Goal: Transaction & Acquisition: Purchase product/service

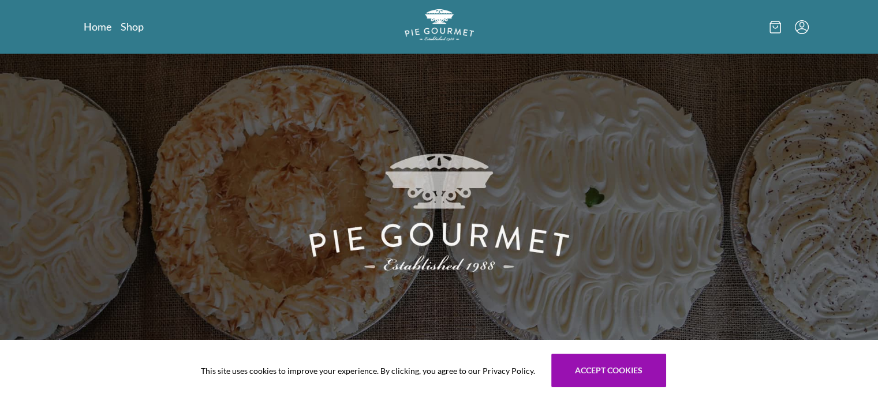
click at [131, 34] on div "Home Shop" at bounding box center [439, 27] width 739 height 54
click at [134, 27] on link "Shop" at bounding box center [132, 27] width 23 height 14
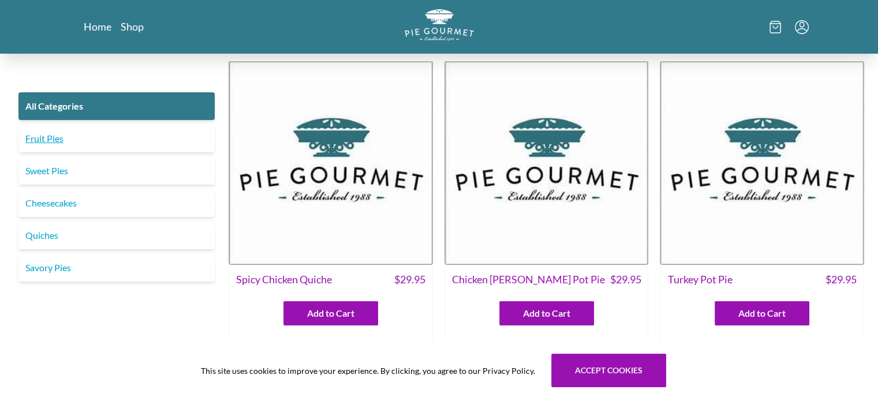
click at [46, 136] on link "Fruit Pies" at bounding box center [116, 139] width 196 height 28
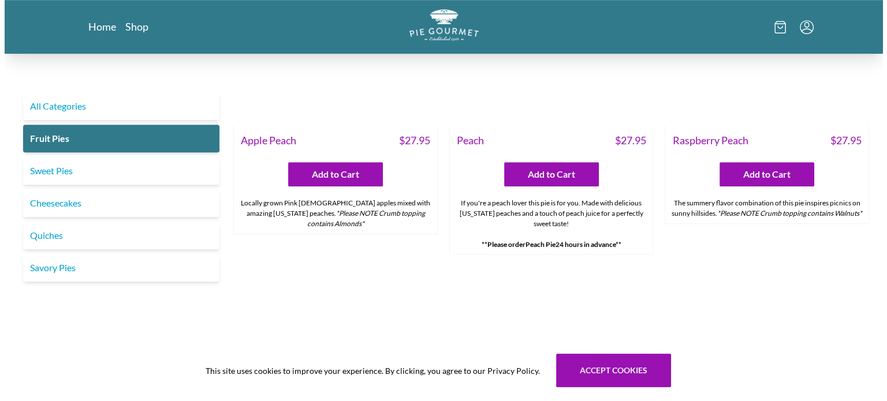
scroll to position [809, 0]
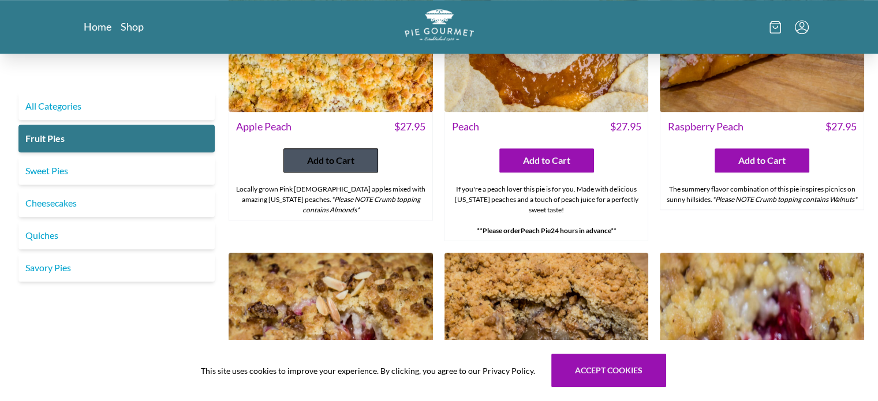
click at [311, 161] on span "Add to Cart" at bounding box center [330, 161] width 47 height 14
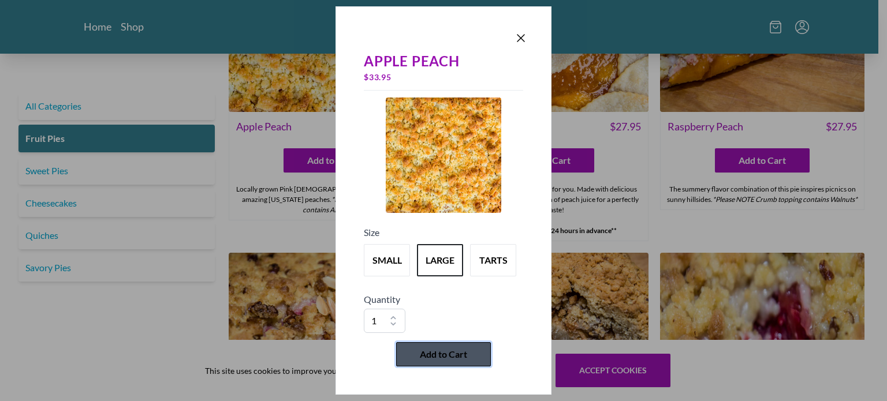
click at [452, 352] on span "Add to Cart" at bounding box center [443, 355] width 47 height 14
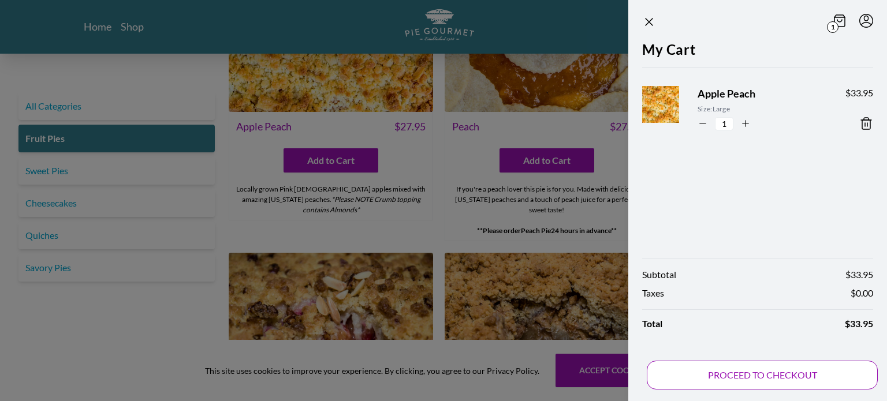
click at [803, 375] on button "PROCEED TO CHECKOUT" at bounding box center [762, 375] width 231 height 29
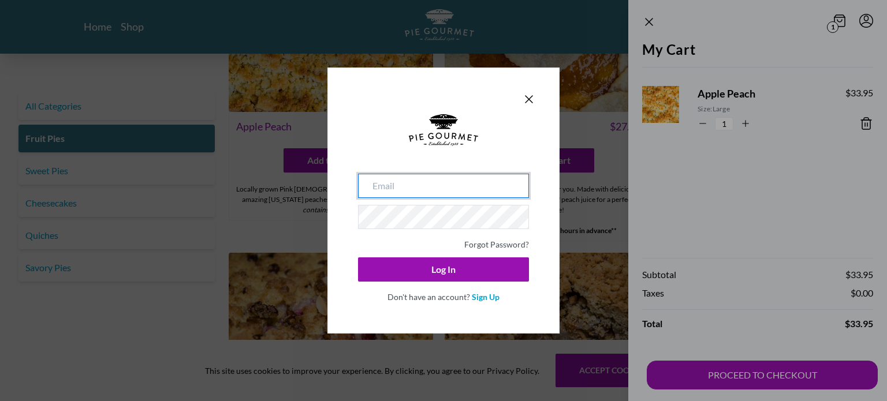
click at [449, 186] on input "email" at bounding box center [443, 186] width 171 height 24
type input "[EMAIL_ADDRESS][DOMAIN_NAME]"
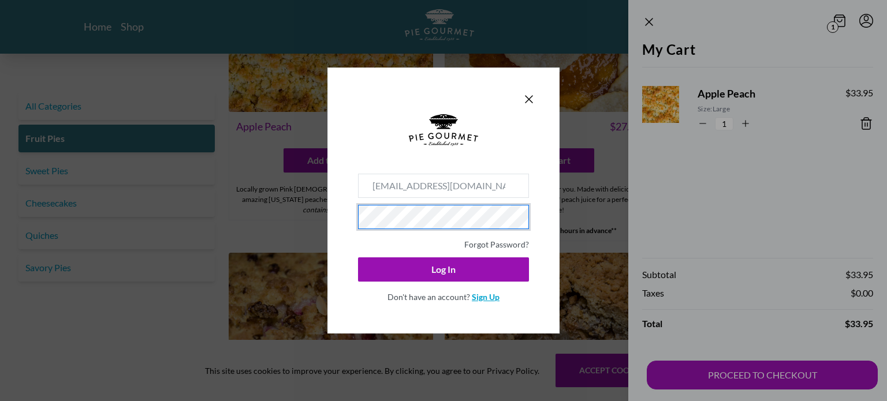
click at [490, 297] on link "Sign Up" at bounding box center [486, 297] width 28 height 10
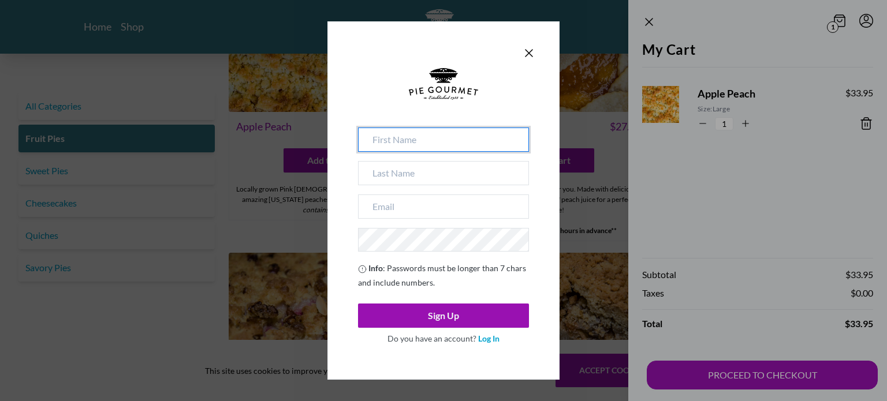
click at [429, 138] on input at bounding box center [443, 140] width 171 height 24
type input "[PERSON_NAME]"
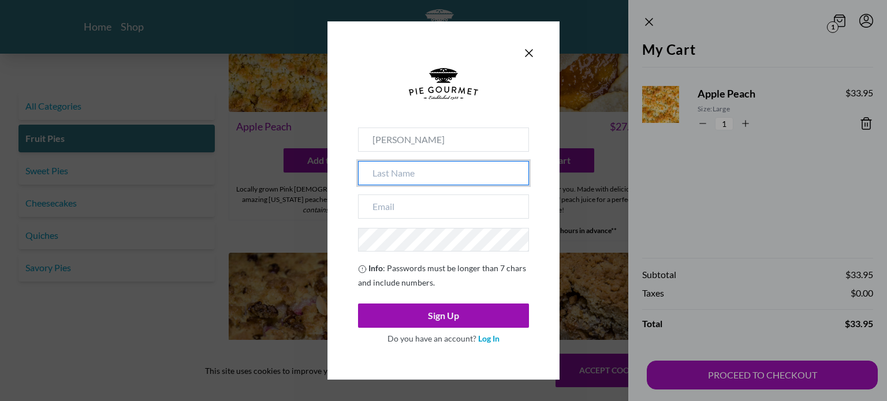
type input "[PERSON_NAME]"
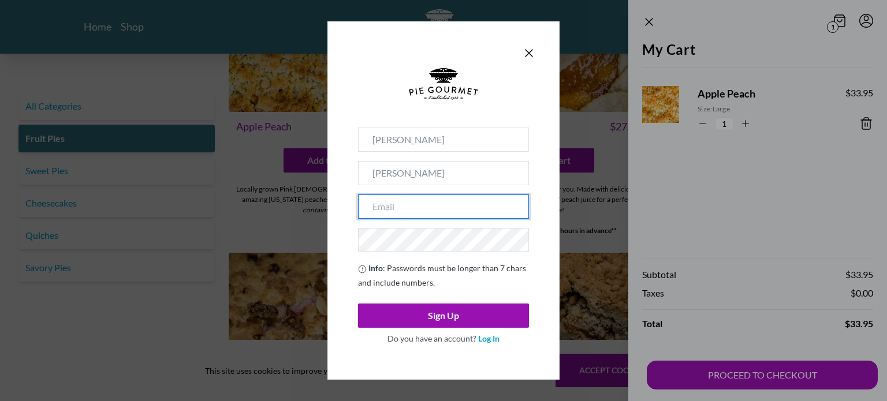
type input "[EMAIL_ADDRESS][DOMAIN_NAME]"
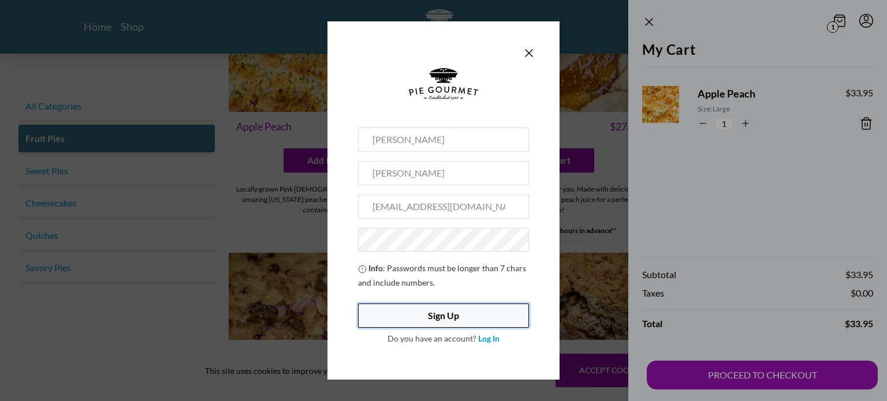
click at [456, 314] on button "Sign Up" at bounding box center [443, 316] width 171 height 24
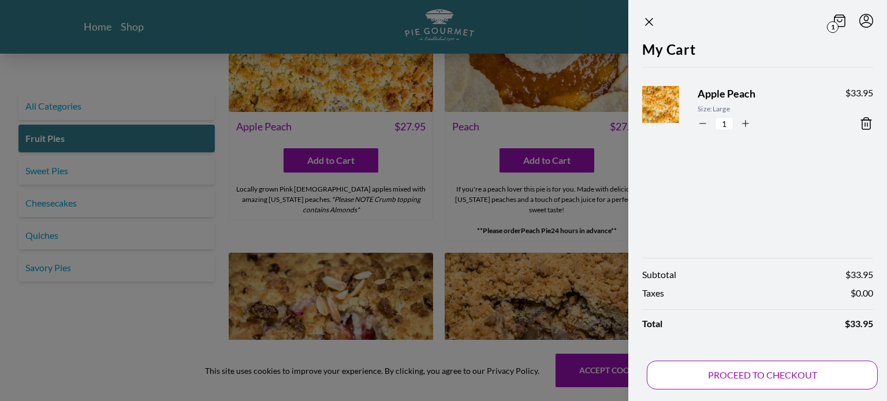
click at [751, 378] on button "PROCEED TO CHECKOUT" at bounding box center [762, 375] width 231 height 29
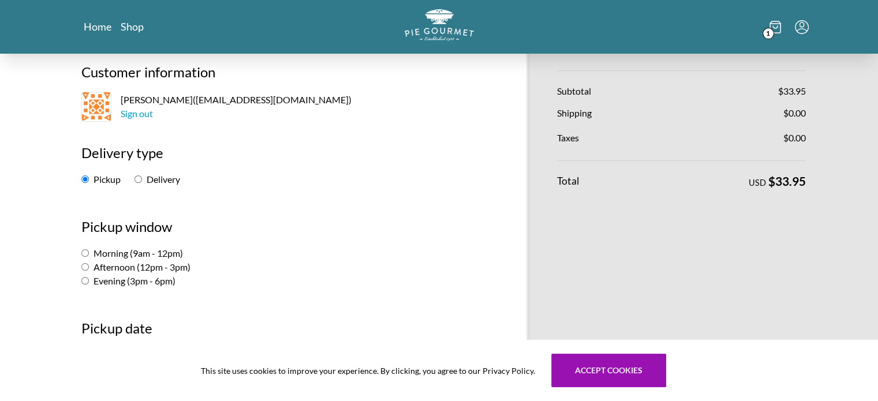
scroll to position [116, 0]
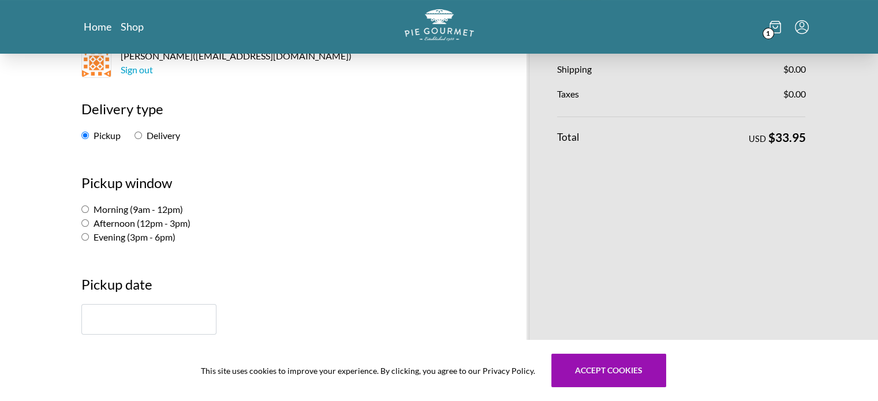
click at [111, 321] on input "text" at bounding box center [148, 319] width 135 height 31
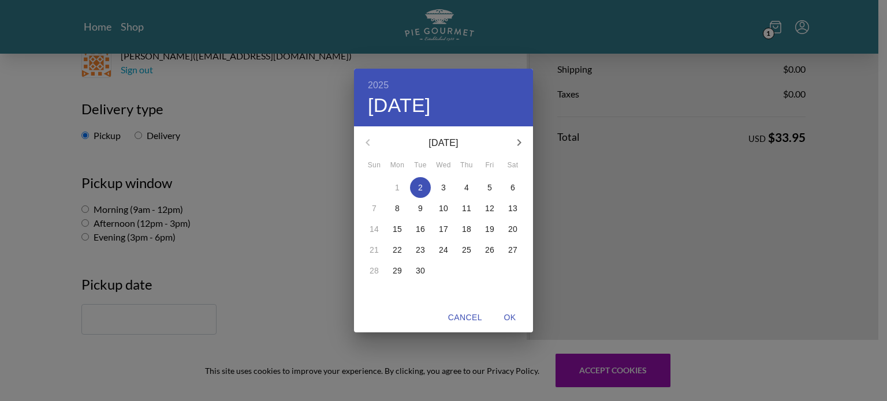
click at [448, 226] on p "17" at bounding box center [443, 230] width 9 height 12
click at [509, 313] on span "OK" at bounding box center [510, 318] width 28 height 14
type input "[DATE]"
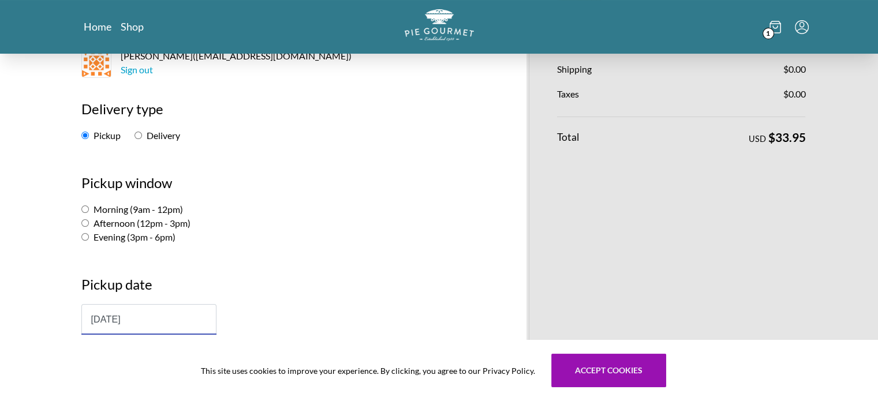
click at [157, 206] on label "Morning (9am - 12pm)" at bounding box center [132, 209] width 102 height 11
click at [89, 206] on input "Morning (9am - 12pm)" at bounding box center [85, 210] width 8 height 8
radio input "true"
click at [159, 224] on label "Afternoon (12pm - 3pm)" at bounding box center [135, 223] width 109 height 11
click at [89, 224] on input "Afternoon (12pm - 3pm)" at bounding box center [85, 223] width 8 height 8
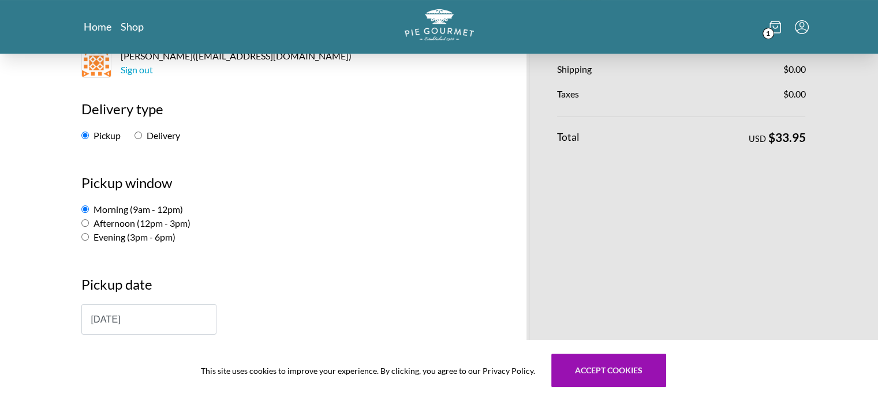
radio input "true"
click at [159, 209] on label "Morning (9am - 12pm)" at bounding box center [132, 209] width 102 height 11
click at [89, 209] on input "Morning (9am - 12pm)" at bounding box center [85, 210] width 8 height 8
radio input "true"
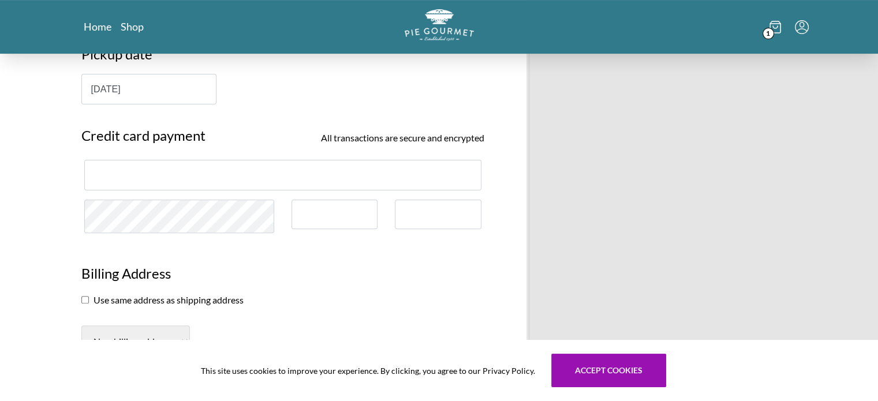
scroll to position [347, 0]
click at [237, 181] on div at bounding box center [282, 174] width 397 height 31
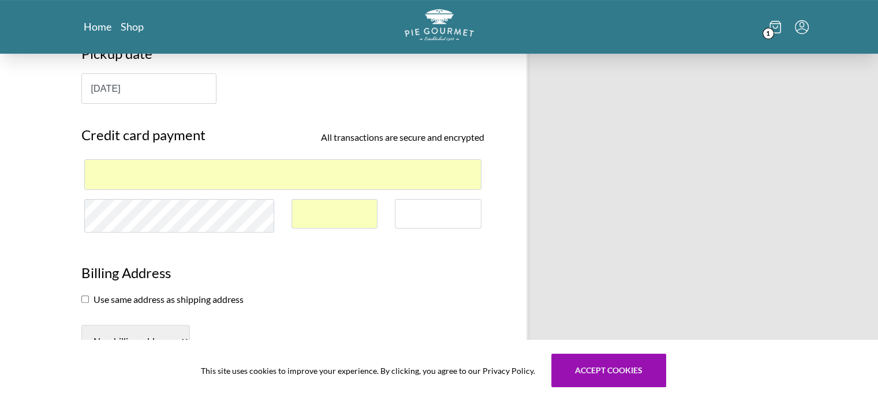
click at [217, 293] on section "Use same address as shipping address" at bounding box center [282, 300] width 403 height 14
click at [213, 302] on section "Use same address as shipping address" at bounding box center [282, 300] width 403 height 14
click at [86, 297] on input "checkbox" at bounding box center [85, 300] width 8 height 8
checkbox input "true"
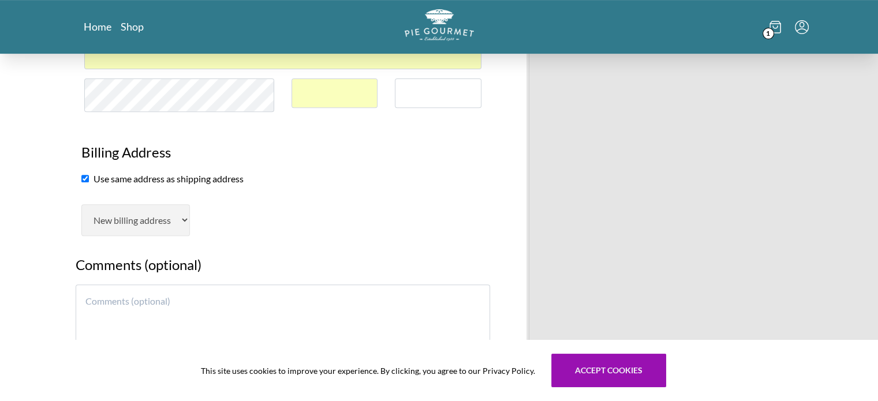
scroll to position [520, 0]
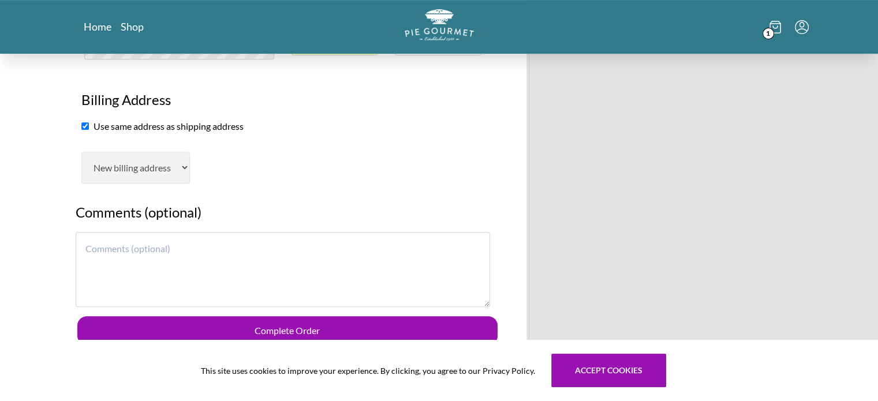
click at [284, 267] on textarea at bounding box center [283, 269] width 415 height 75
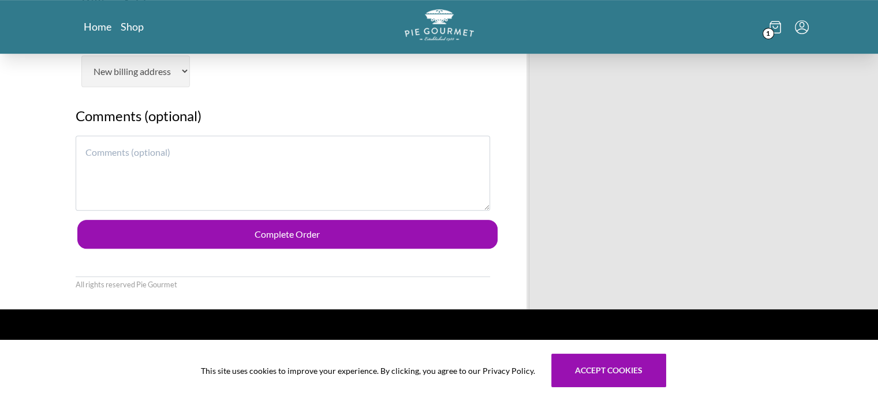
scroll to position [635, 0]
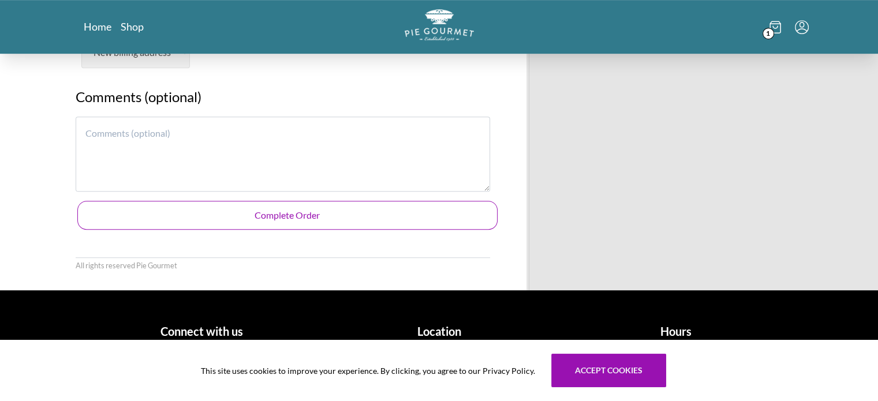
click at [323, 220] on button "Complete Order" at bounding box center [287, 215] width 420 height 29
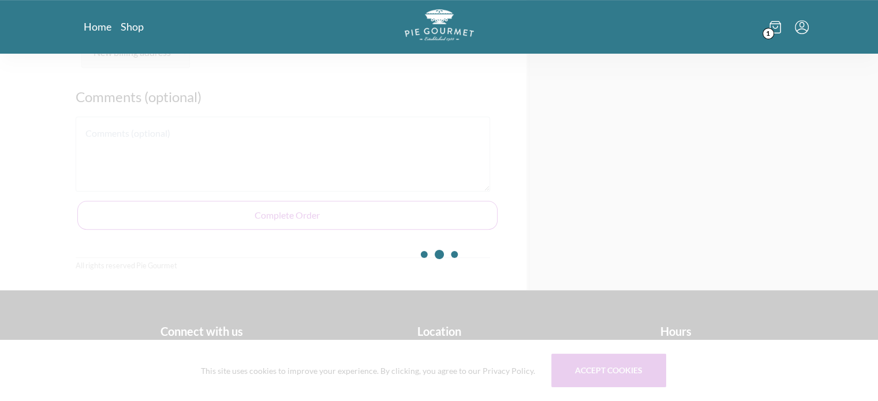
click at [527, 181] on div at bounding box center [439, 254] width 878 height 401
